Goal: Transaction & Acquisition: Obtain resource

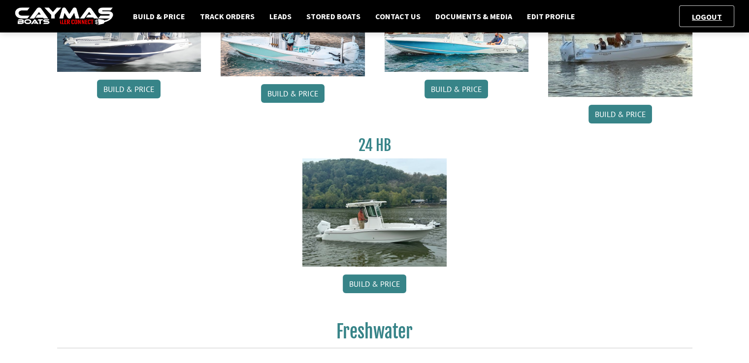
scroll to position [148, 0]
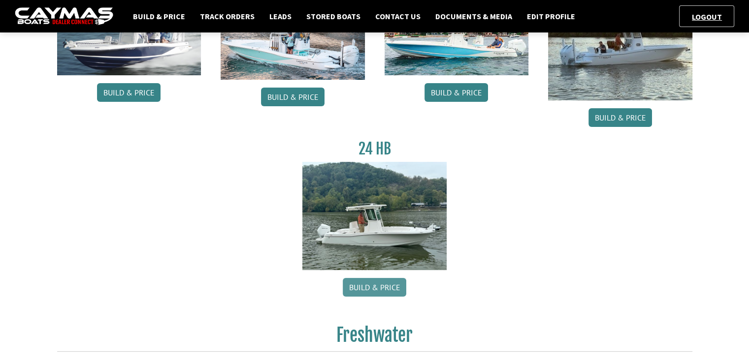
click at [358, 286] on link "Build & Price" at bounding box center [374, 287] width 63 height 19
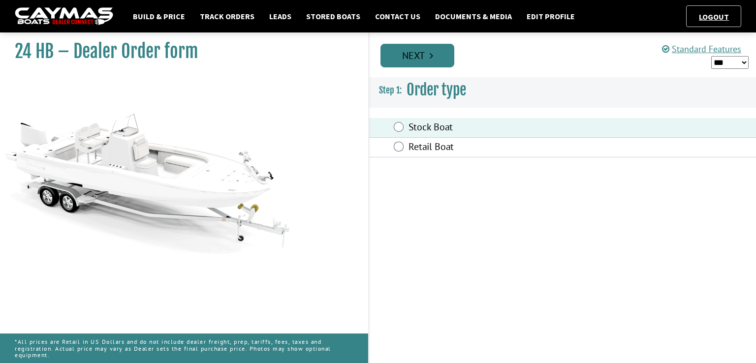
click at [414, 57] on link "Next" at bounding box center [417, 56] width 74 height 24
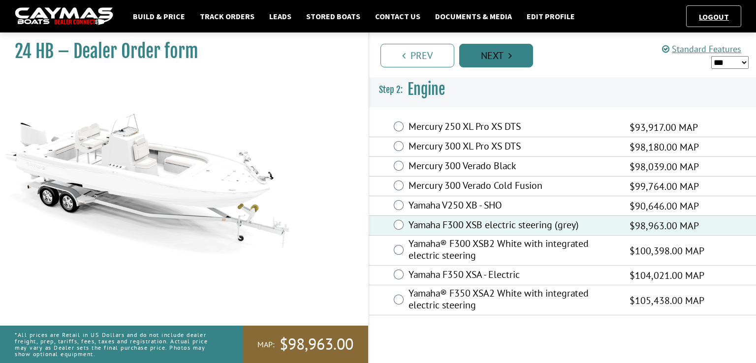
click at [503, 55] on link "Next" at bounding box center [496, 56] width 74 height 24
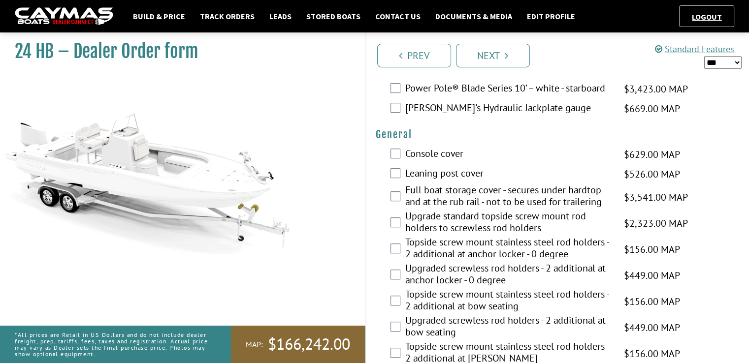
scroll to position [569, 0]
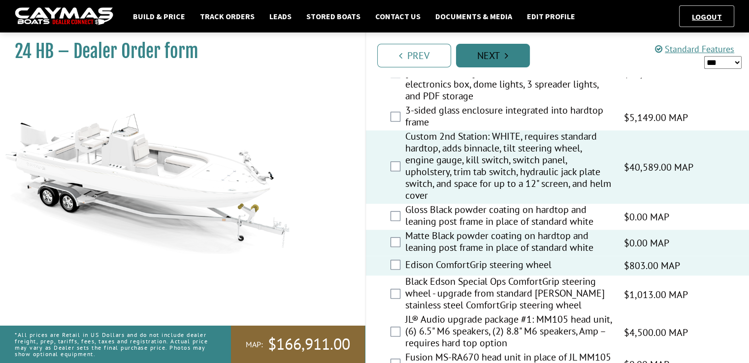
click at [482, 46] on link "Next" at bounding box center [493, 56] width 74 height 24
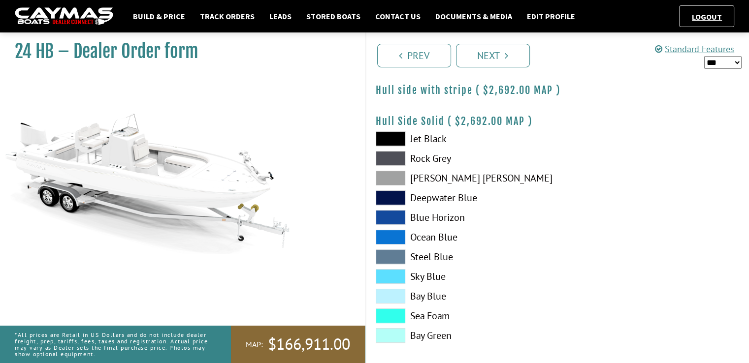
scroll to position [197, 0]
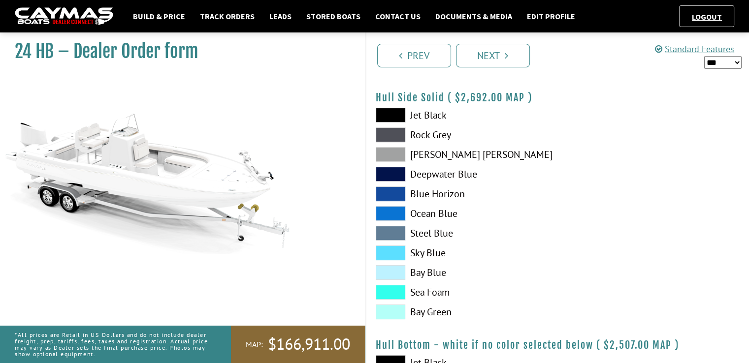
click at [399, 153] on span at bounding box center [390, 154] width 30 height 15
click at [398, 134] on span at bounding box center [390, 134] width 30 height 15
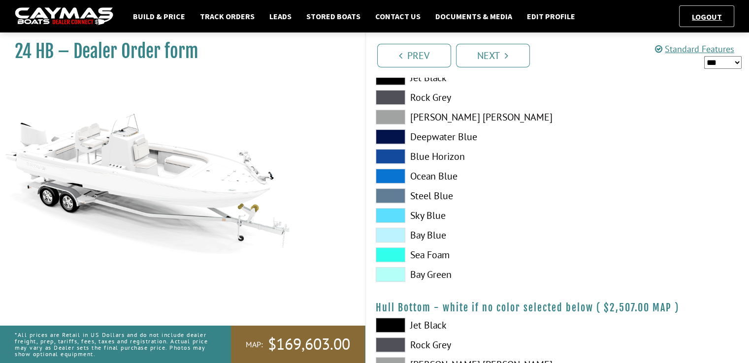
scroll to position [344, 0]
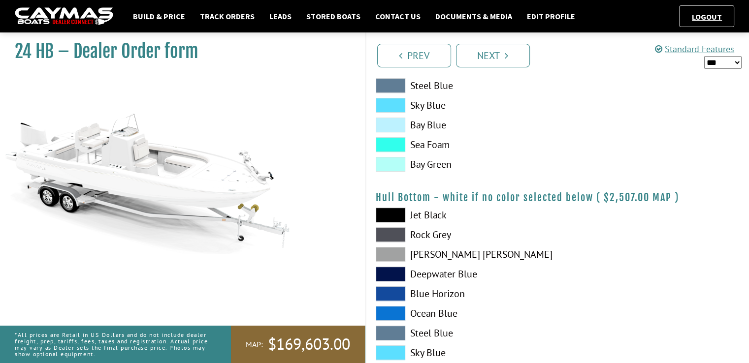
click at [382, 229] on span at bounding box center [390, 234] width 30 height 15
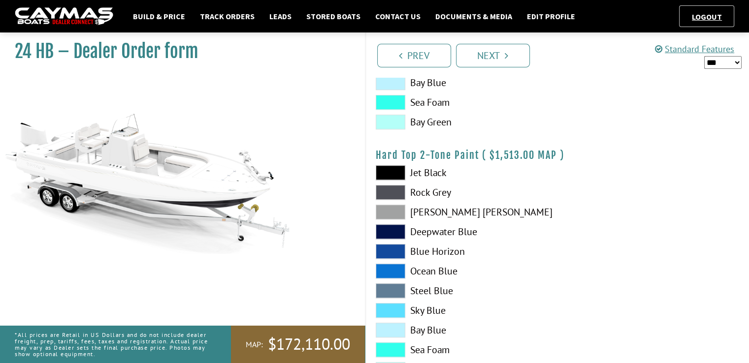
scroll to position [708, 0]
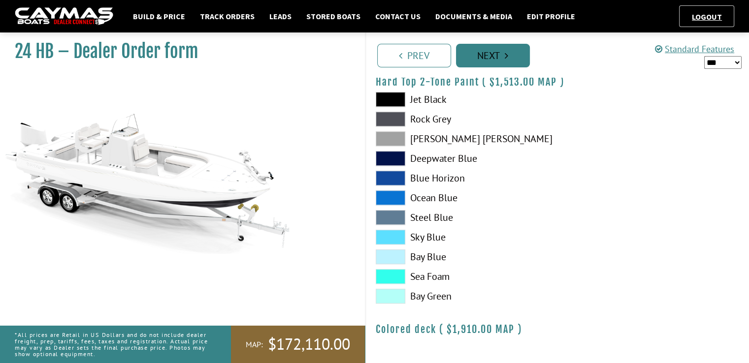
click at [512, 59] on link "Next" at bounding box center [493, 56] width 74 height 24
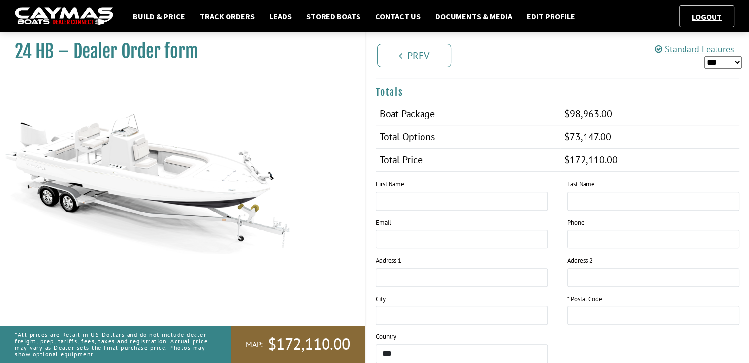
scroll to position [738, 0]
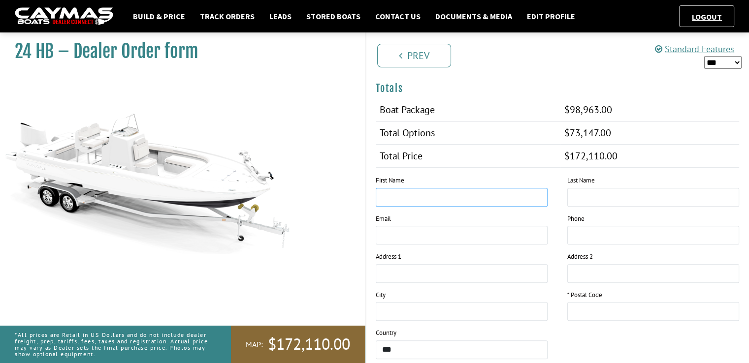
click at [402, 201] on input "text" at bounding box center [461, 197] width 172 height 19
type input "*"
type input "******"
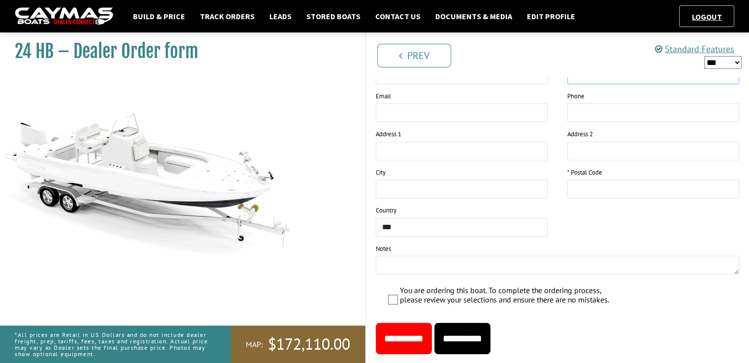
scroll to position [886, 0]
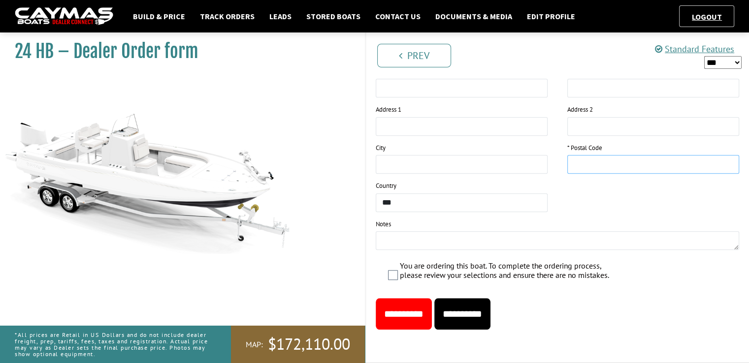
click at [597, 157] on input "text" at bounding box center [653, 164] width 172 height 19
type input "*****"
click at [478, 321] on input "**********" at bounding box center [462, 313] width 56 height 31
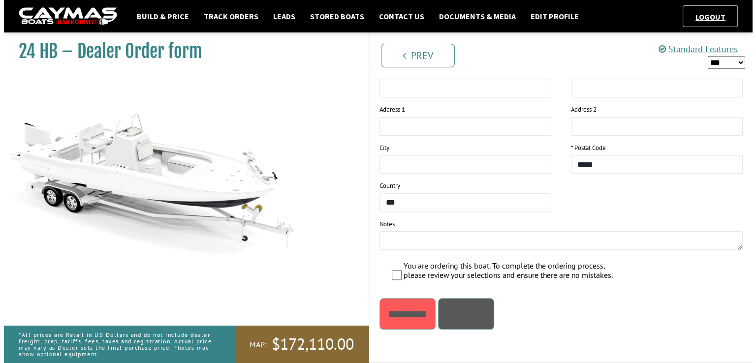
scroll to position [0, 0]
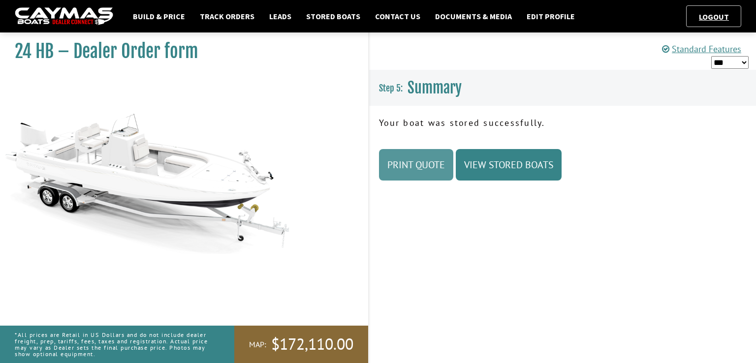
click at [441, 166] on link "Print Quote" at bounding box center [416, 164] width 74 height 31
click at [728, 64] on select "*** ****** ******" at bounding box center [729, 62] width 37 height 13
select select "*"
click at [711, 56] on select "*** ****** ******" at bounding box center [729, 62] width 37 height 13
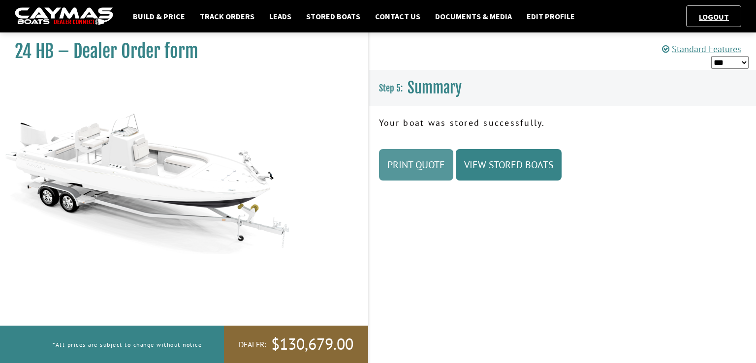
click at [409, 166] on link "Print Quote" at bounding box center [416, 164] width 74 height 31
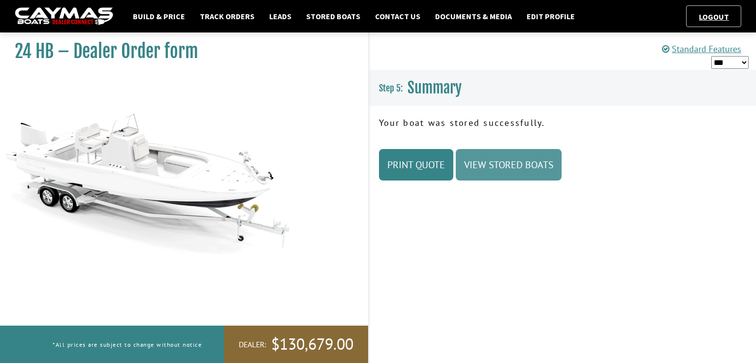
click at [494, 163] on link "View Stored Boats" at bounding box center [509, 164] width 106 height 31
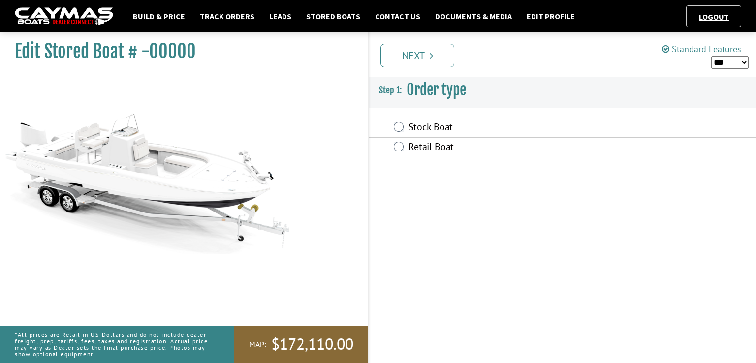
click at [742, 62] on select "*** ****** ******" at bounding box center [729, 62] width 37 height 13
select select "*"
click at [711, 56] on select "*** ****** ******" at bounding box center [729, 62] width 37 height 13
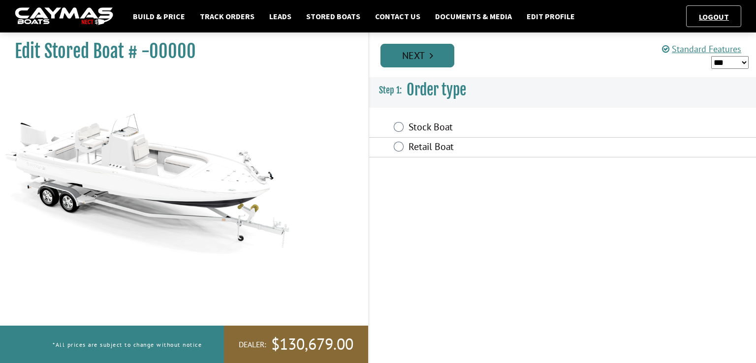
click at [437, 56] on link "Next" at bounding box center [417, 56] width 74 height 24
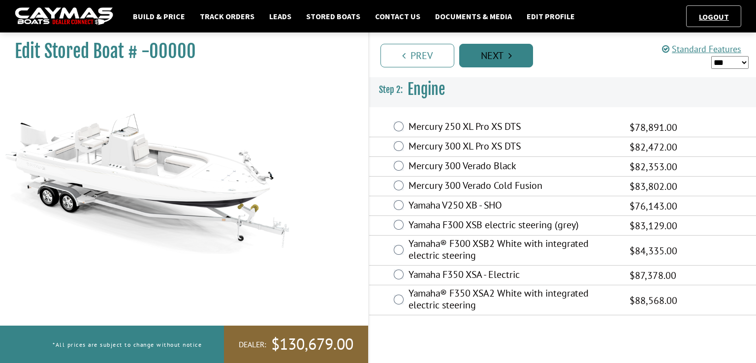
click at [485, 57] on link "Next" at bounding box center [496, 56] width 74 height 24
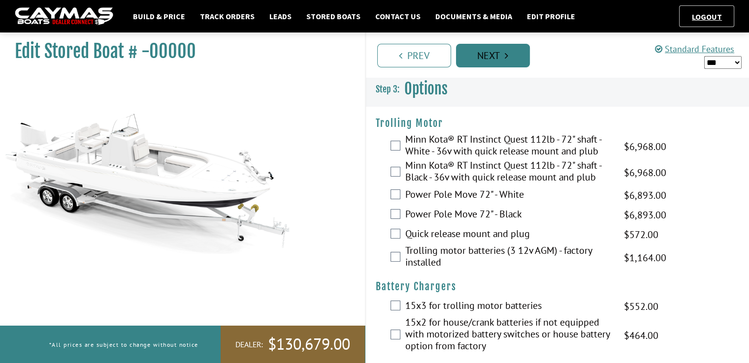
click at [485, 57] on link "Next" at bounding box center [493, 56] width 74 height 24
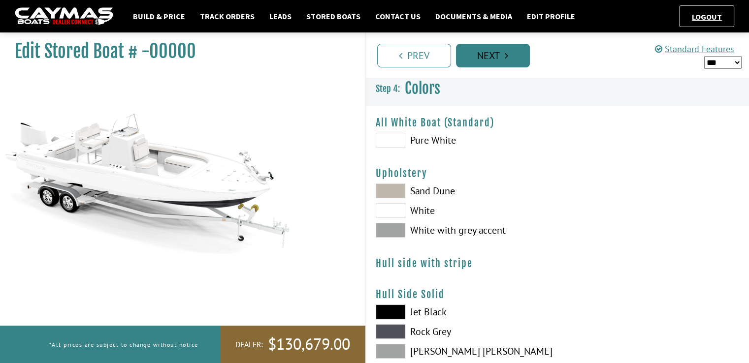
click at [485, 57] on link "Next" at bounding box center [493, 56] width 74 height 24
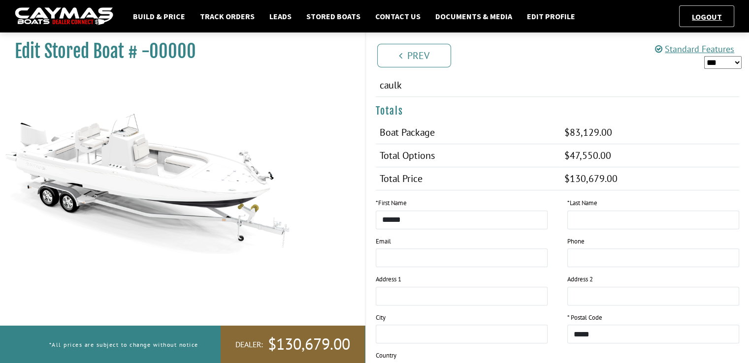
scroll to position [757, 0]
